Goal: Find specific page/section: Find specific page/section

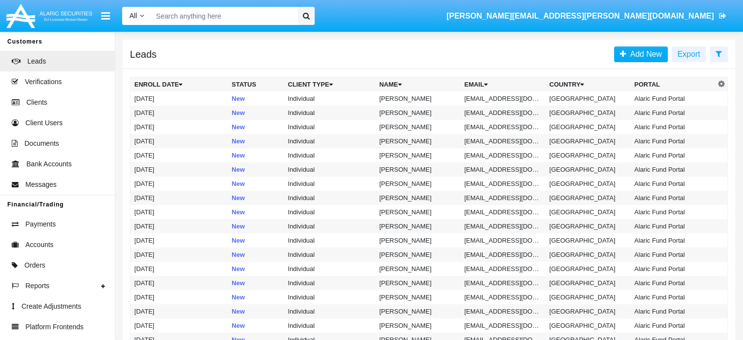
click at [215, 17] on input "Search" at bounding box center [222, 16] width 143 height 18
paste input "2ukny81pm@djk241k.com"
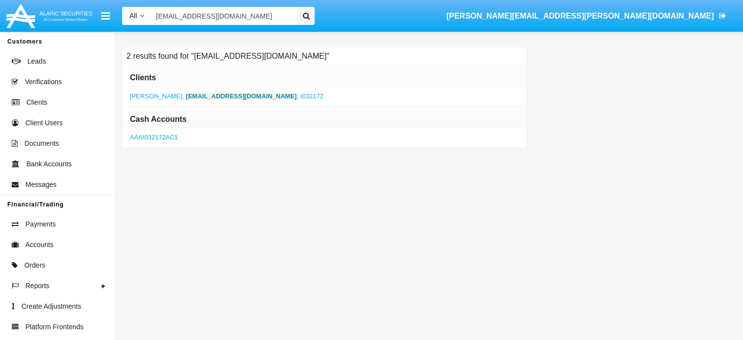
type input "2ukny81pm@djk241k.com"
click at [205, 92] on b "2ukny81pm@djk241k.com" at bounding box center [241, 95] width 111 height 7
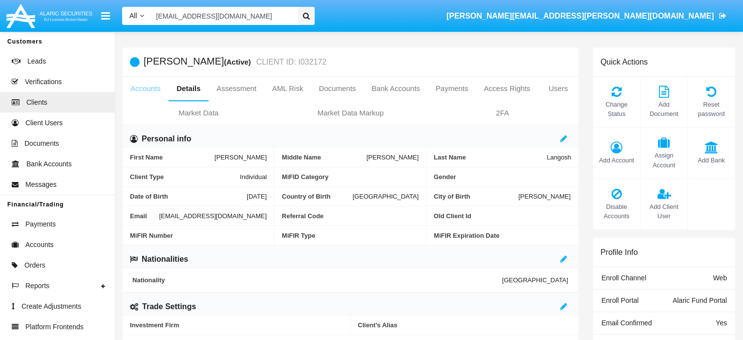
click at [145, 90] on link "Accounts" at bounding box center [146, 88] width 46 height 23
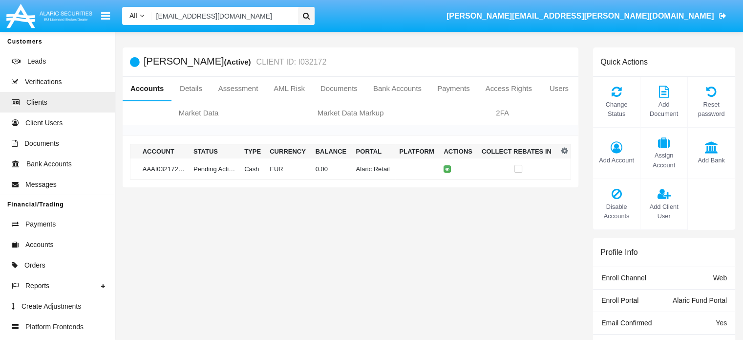
click at [572, 308] on div "Winston Langosh (Active) CLIENT ID: I032172 Accounts Details Assessment AML Ris…" at bounding box center [350, 306] width 470 height 518
click at [286, 15] on input "2ukny81pm@djk241k.com" at bounding box center [222, 16] width 143 height 18
click at [244, 17] on input "Search" at bounding box center [222, 16] width 143 height 18
paste input "g55.n@3y47t5.com"
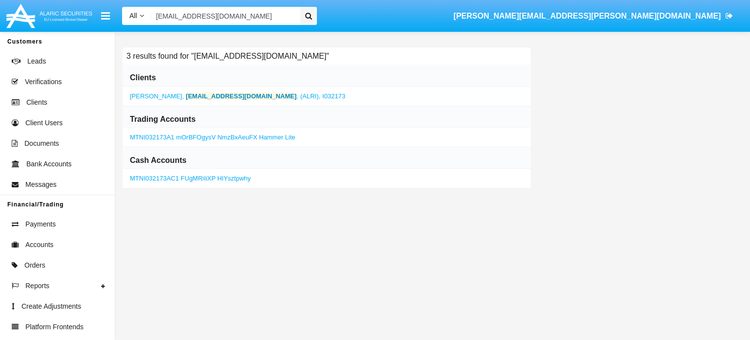
type input "g55.n@3y47t5.com"
click at [186, 95] on b "g55.n@3y47t5.com" at bounding box center [241, 95] width 111 height 7
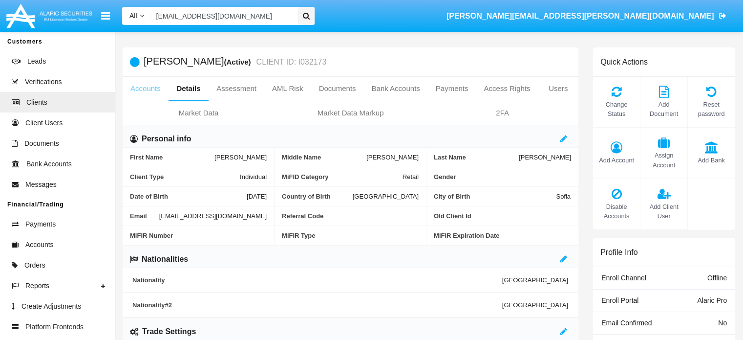
click at [144, 89] on link "Accounts" at bounding box center [146, 88] width 46 height 23
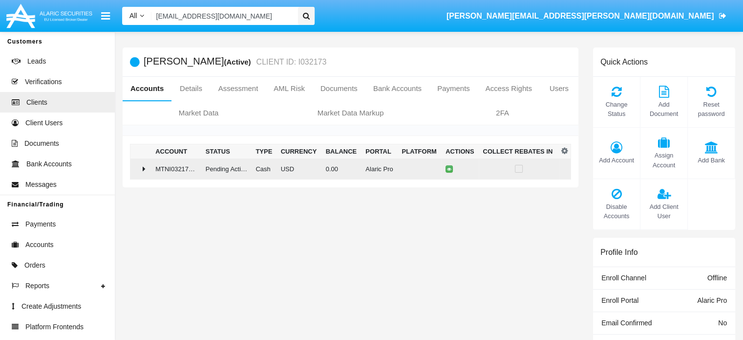
click at [143, 167] on icon at bounding box center [144, 169] width 3 height 8
click at [144, 168] on icon at bounding box center [144, 169] width 3 height 8
